Goal: Task Accomplishment & Management: Complete application form

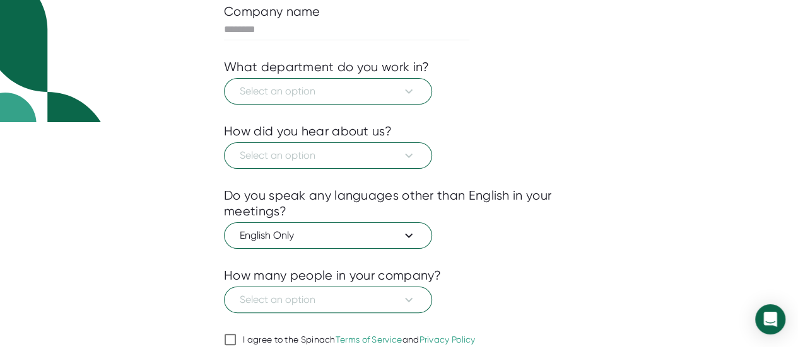
scroll to position [277, 0]
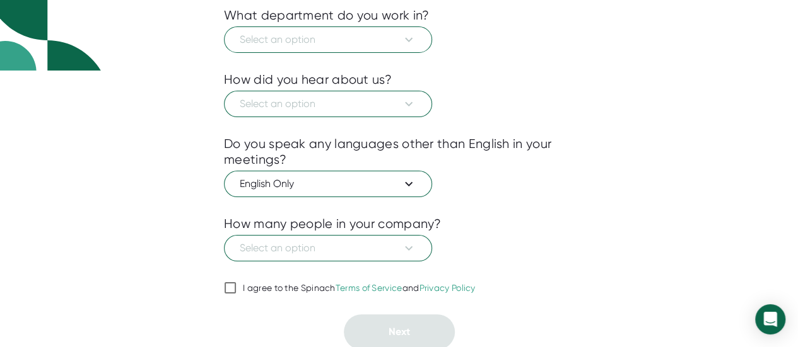
click at [255, 283] on div "I agree to the Spinach Terms of Service and Privacy Policy" at bounding box center [359, 288] width 233 height 11
click at [236, 281] on input "I agree to the Spinach Terms of Service and Privacy Policy" at bounding box center [230, 288] width 13 height 15
checkbox input "true"
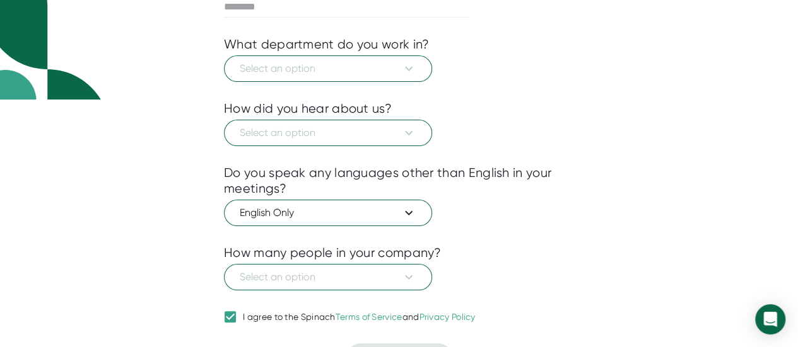
scroll to position [248, 0]
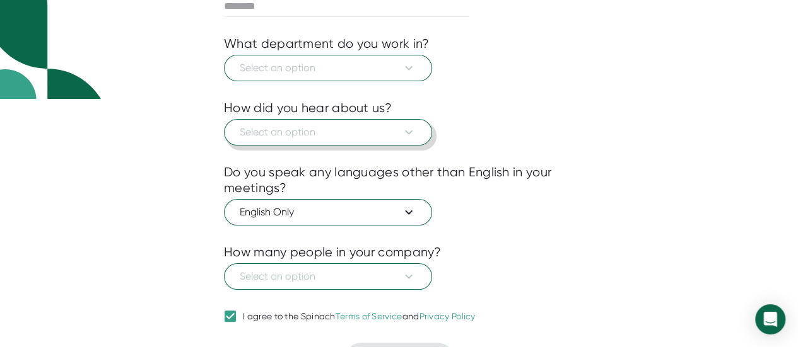
click at [375, 140] on button "Select an option" at bounding box center [328, 132] width 208 height 26
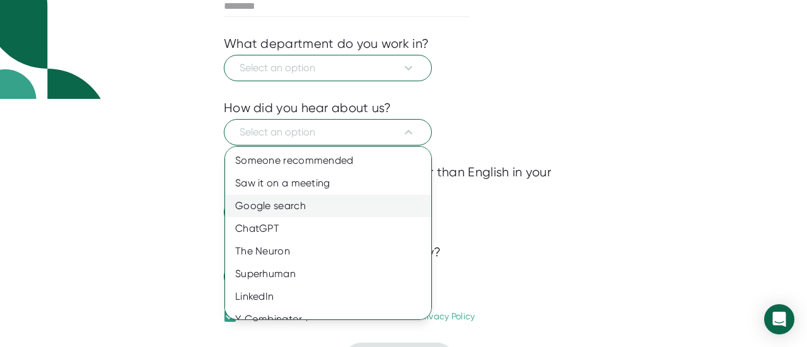
click at [357, 202] on div "Google search" at bounding box center [333, 206] width 216 height 23
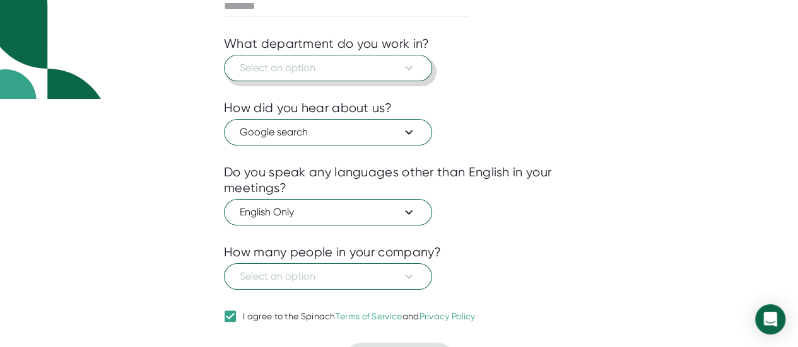
click at [388, 62] on span "Select an option" at bounding box center [328, 68] width 177 height 15
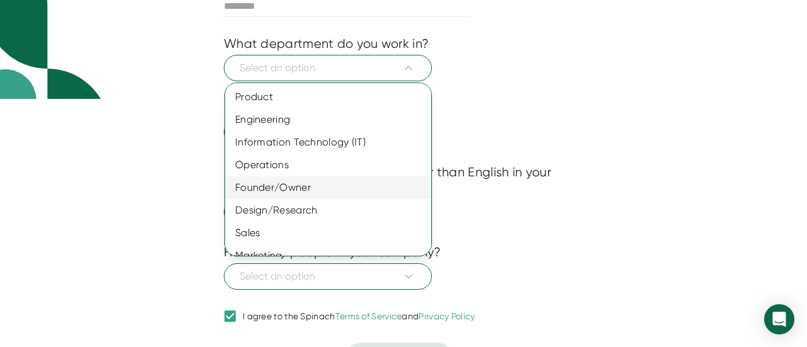
click at [352, 177] on div "Founder/Owner" at bounding box center [333, 188] width 216 height 23
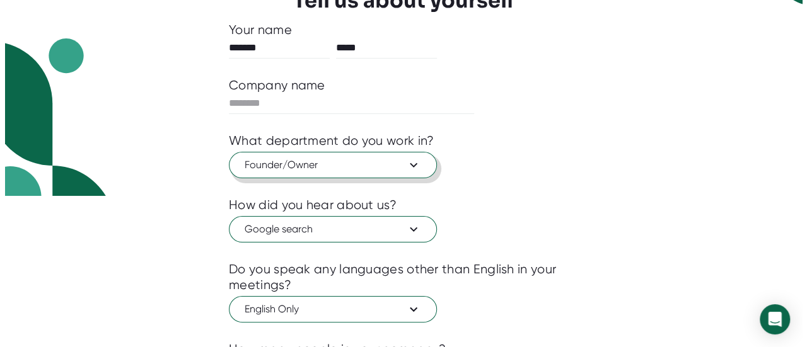
scroll to position [139, 0]
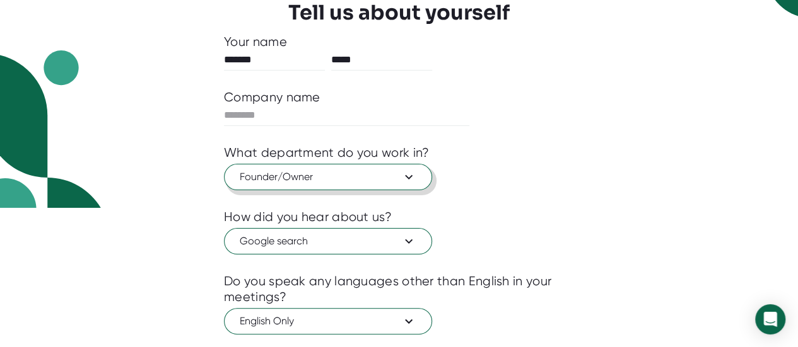
click at [352, 176] on span "Founder/Owner" at bounding box center [328, 177] width 177 height 15
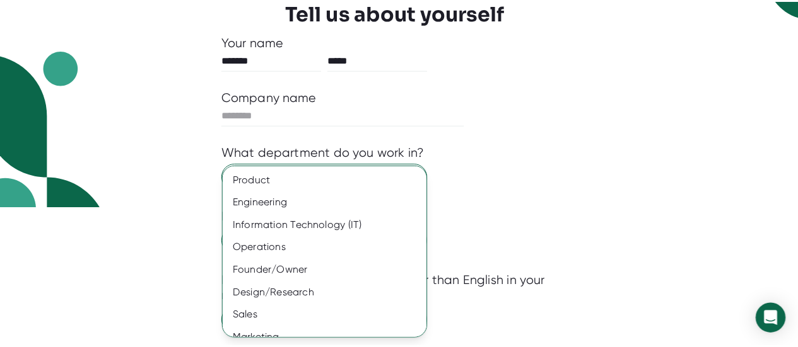
scroll to position [127, 0]
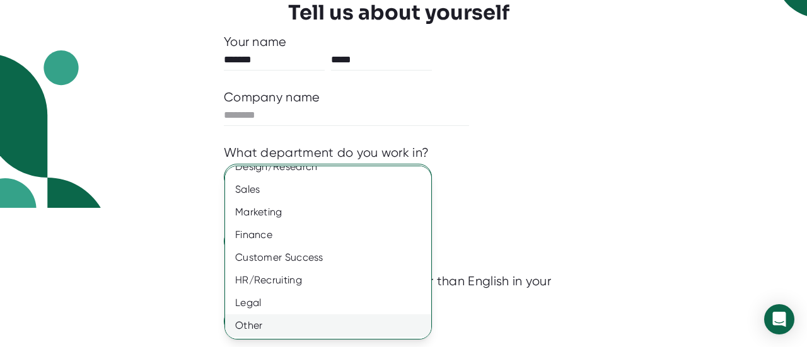
click at [306, 335] on div "Other" at bounding box center [333, 326] width 216 height 23
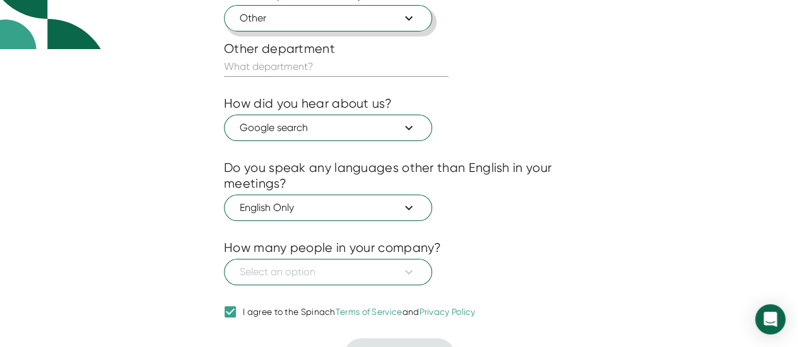
scroll to position [322, 0]
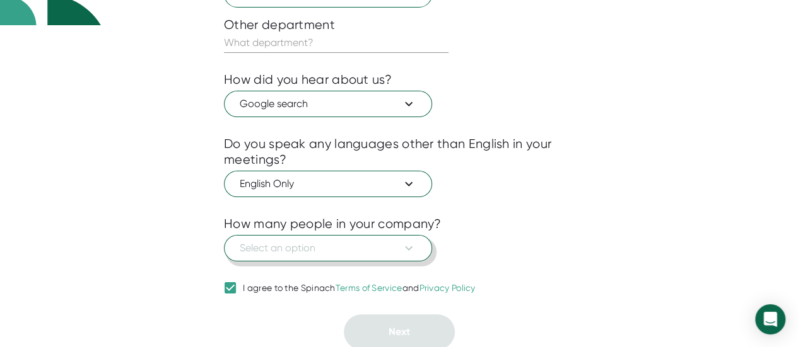
click at [377, 235] on button "Select an option" at bounding box center [328, 248] width 208 height 26
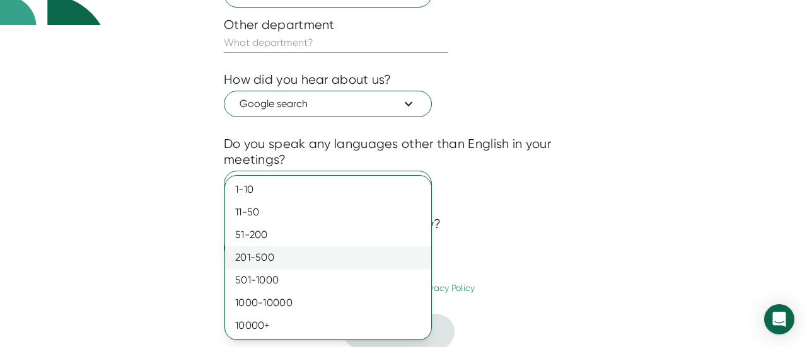
click at [375, 250] on div "201-500" at bounding box center [328, 258] width 206 height 23
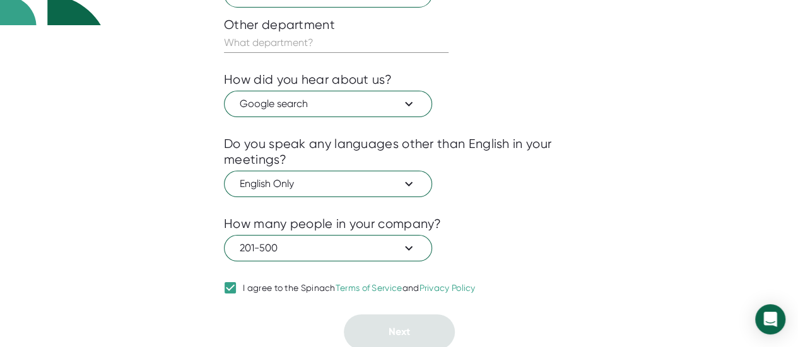
scroll to position [0, 0]
